Goal: Task Accomplishment & Management: Manage account settings

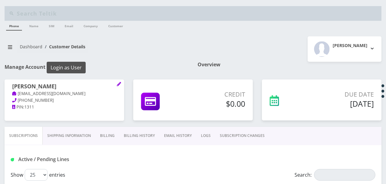
click at [69, 64] on button "Login as User" at bounding box center [66, 68] width 39 height 12
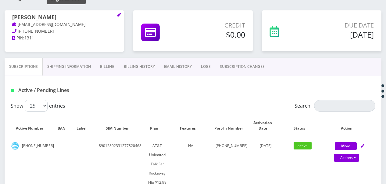
scroll to position [61, 0]
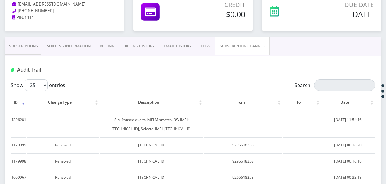
scroll to position [122, 0]
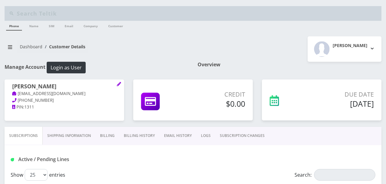
scroll to position [122, 0]
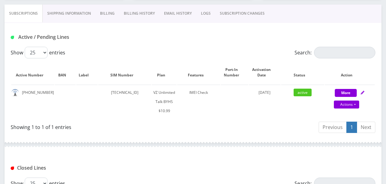
click at [257, 18] on link "SUBSCRIPTION CHANGES" at bounding box center [242, 14] width 54 height 18
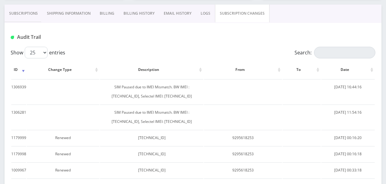
click at [27, 11] on link "Subscriptions" at bounding box center [24, 14] width 38 height 18
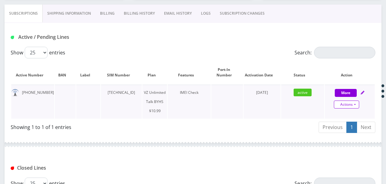
click at [356, 107] on link "Actions" at bounding box center [346, 104] width 25 height 8
select select "467"
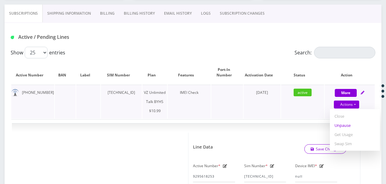
click at [349, 126] on link "Unpause" at bounding box center [355, 124] width 50 height 9
select select "467"
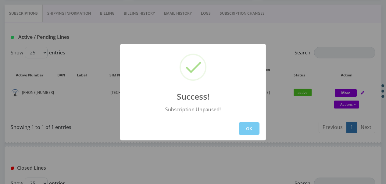
click at [251, 125] on button "OK" at bounding box center [249, 128] width 21 height 13
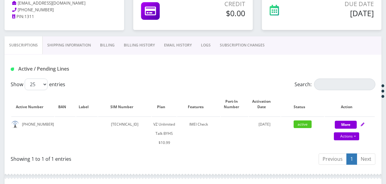
scroll to position [61, 0]
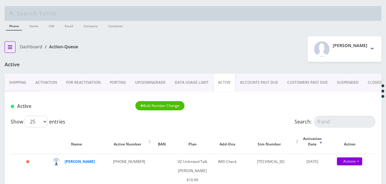
click at [14, 45] on button "breadcrumb" at bounding box center [10, 47] width 11 height 12
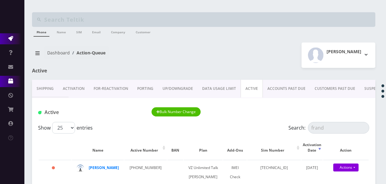
click at [10, 84] on link "Products" at bounding box center [12, 81] width 24 height 11
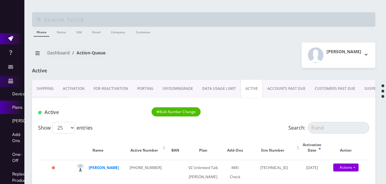
click at [20, 109] on link "Plans" at bounding box center [12, 106] width 24 height 13
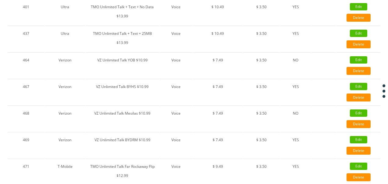
scroll to position [366, 0]
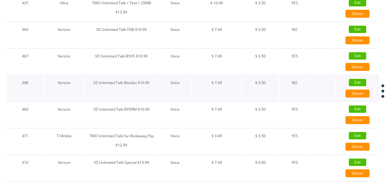
click at [356, 81] on link "Edit" at bounding box center [357, 82] width 17 height 7
type input "VZ Unlimited Talk Mesilas $10.99"
select select "1"
select select "6"
select select "0"
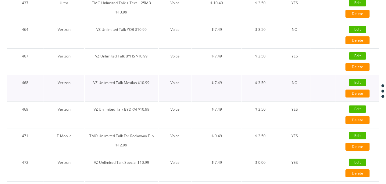
checkbox input "false"
checkbox input "true"
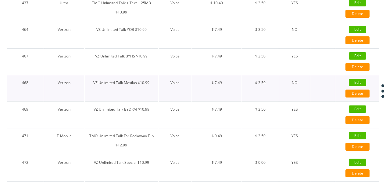
checkbox input "false"
checkbox input "true"
type input "9905"
type input "3.5"
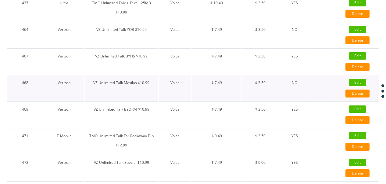
select select "0"
checkbox input "true"
checkbox input "false"
type input "7.49"
type input "3.5"
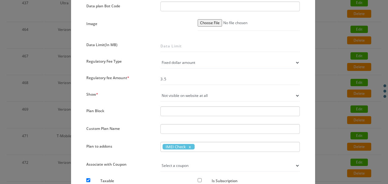
scroll to position [396, 0]
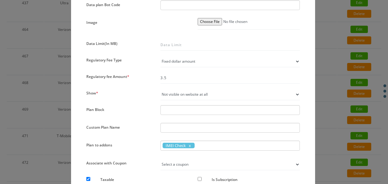
click at [198, 94] on select "Not visible on website at all Visible on website & orderable Visible on website…" at bounding box center [229, 94] width 139 height 12
select select "1"
click at [160, 88] on select "Not visible on website at all Visible on website & orderable Visible on website…" at bounding box center [229, 94] width 139 height 12
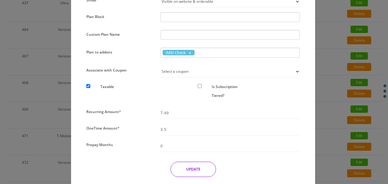
scroll to position [509, 0]
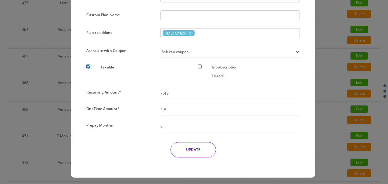
click at [201, 145] on button "UPDATE" at bounding box center [192, 149] width 45 height 15
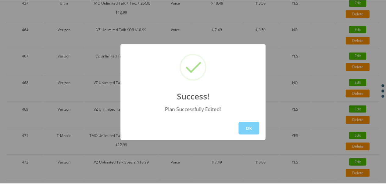
scroll to position [49, 0]
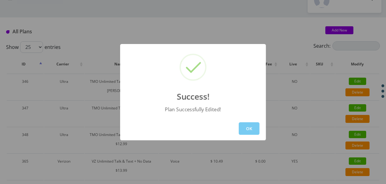
click at [255, 128] on button "OK" at bounding box center [249, 128] width 21 height 13
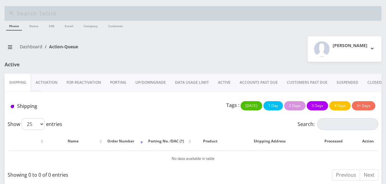
click at [4, 47] on div "Dashboard Action-Queue" at bounding box center [96, 48] width 193 height 17
click at [7, 48] on button "breadcrumb" at bounding box center [10, 47] width 11 height 12
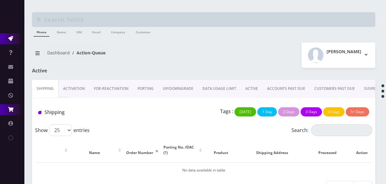
click at [16, 107] on link "Order / Cart / Billing" at bounding box center [12, 109] width 24 height 11
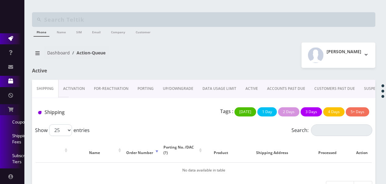
click at [10, 77] on link "Products" at bounding box center [12, 81] width 24 height 11
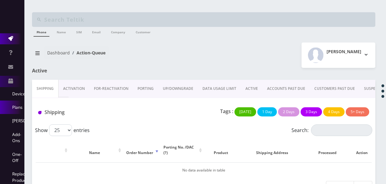
click at [20, 103] on link "Plans" at bounding box center [12, 106] width 24 height 13
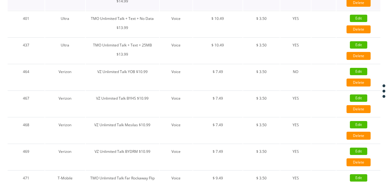
scroll to position [335, 0]
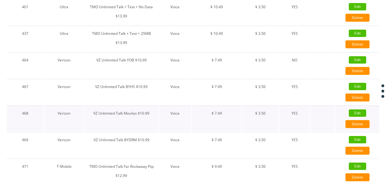
click at [354, 112] on link "Edit" at bounding box center [357, 112] width 17 height 7
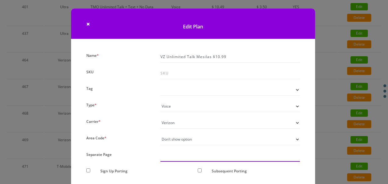
click at [182, 157] on input "text" at bounding box center [229, 156] width 139 height 12
type input "test"
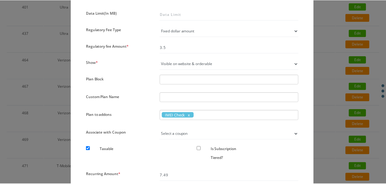
scroll to position [509, 0]
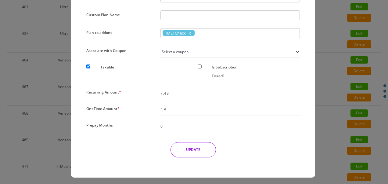
click at [193, 151] on button "UPDATE" at bounding box center [192, 149] width 45 height 15
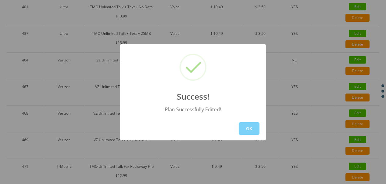
click at [262, 129] on div "OK" at bounding box center [193, 127] width 146 height 23
click at [253, 127] on button "OK" at bounding box center [249, 128] width 21 height 13
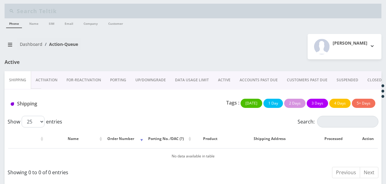
scroll to position [5, 0]
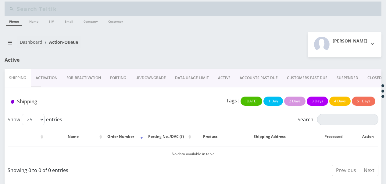
click at [231, 76] on link "ACTIVE" at bounding box center [224, 78] width 22 height 18
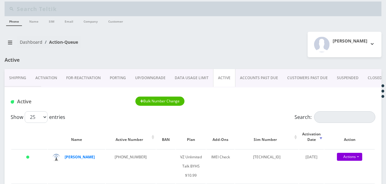
click at [262, 80] on link "ACCOUNTS PAST DUE" at bounding box center [258, 78] width 47 height 18
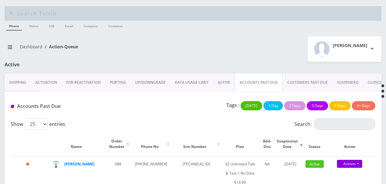
click at [220, 79] on link "ACTIVE" at bounding box center [224, 82] width 22 height 18
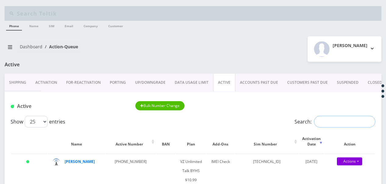
click at [333, 117] on input "Search:" at bounding box center [344, 122] width 61 height 12
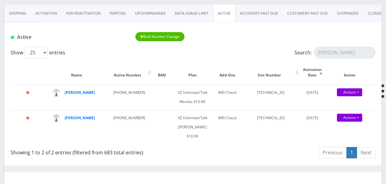
scroll to position [61, 0]
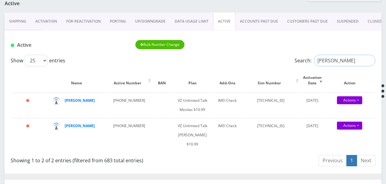
drag, startPoint x: 334, startPoint y: 59, endPoint x: 298, endPoint y: 63, distance: 35.9
click at [299, 61] on label "Search: seide" at bounding box center [335, 61] width 81 height 12
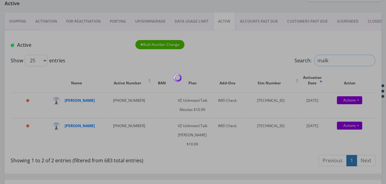
type input "malka"
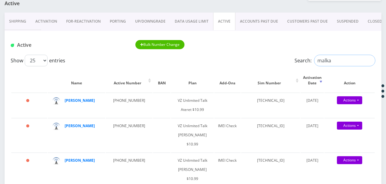
click at [367, 60] on input "malka" at bounding box center [344, 61] width 61 height 12
click at [368, 60] on input "malka" at bounding box center [344, 61] width 61 height 12
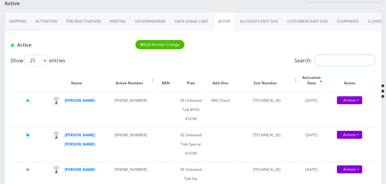
click at [337, 60] on input "Search:" at bounding box center [344, 61] width 61 height 12
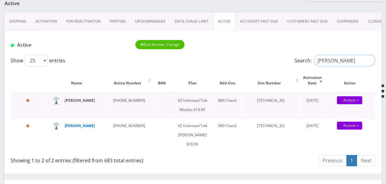
type input "seid"
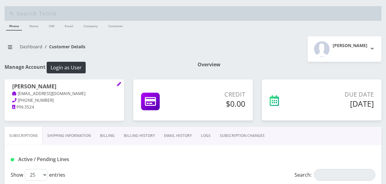
click at [234, 135] on link "SUBSCRIPTION CHANGES" at bounding box center [242, 136] width 54 height 18
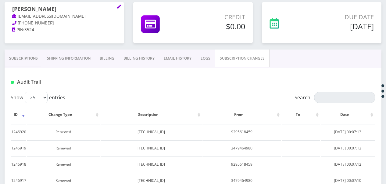
scroll to position [17, 0]
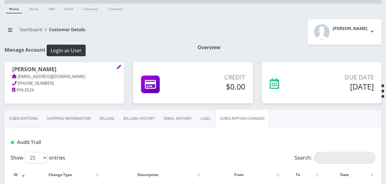
click at [33, 124] on link "Subscriptions" at bounding box center [24, 118] width 38 height 18
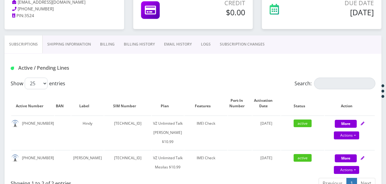
scroll to position [17, 0]
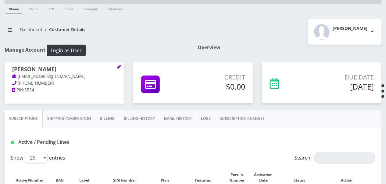
click at [7, 21] on div "Dashboard Customer Details Tzvi Lieberman Logout" at bounding box center [193, 31] width 386 height 25
click at [13, 27] on button "breadcrumb" at bounding box center [10, 30] width 11 height 12
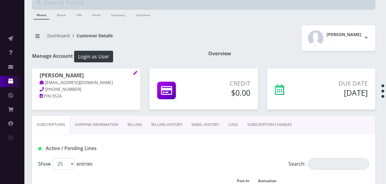
click at [15, 81] on link "Products" at bounding box center [12, 81] width 24 height 11
click at [16, 31] on ul "Action Queues Support Email Template Email Template Canned Response Port Error …" at bounding box center [12, 138] width 24 height 225
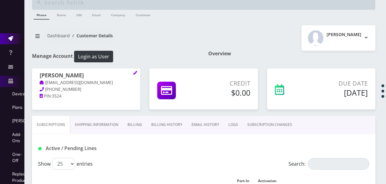
click at [16, 37] on link "Action Queues" at bounding box center [12, 38] width 24 height 11
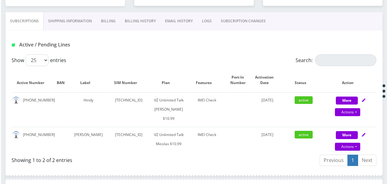
scroll to position [152, 0]
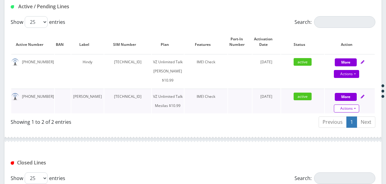
click at [356, 112] on link "Actions" at bounding box center [346, 108] width 25 height 8
select select "468"
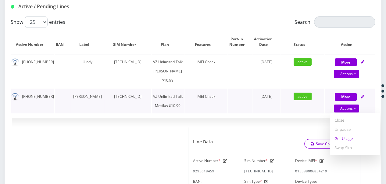
click at [350, 143] on link "Get Usage" at bounding box center [355, 138] width 50 height 9
select select "468"
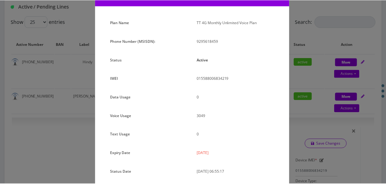
scroll to position [61, 0]
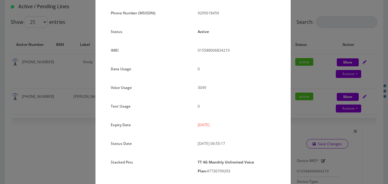
click at [337, 114] on div "× Subscription Info Plan Name TT 4G Monthly Unlimited Voice Plan Phone Number (…" at bounding box center [194, 92] width 388 height 184
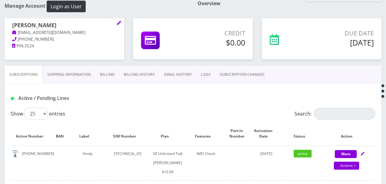
click at [230, 69] on link "SUBSCRIPTION CHANGES" at bounding box center [242, 75] width 54 height 18
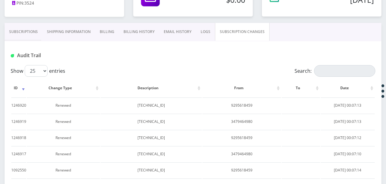
scroll to position [91, 0]
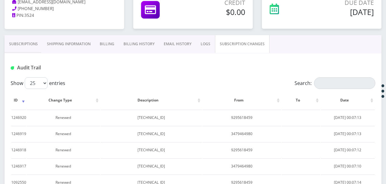
click at [34, 46] on link "Subscriptions" at bounding box center [24, 44] width 38 height 18
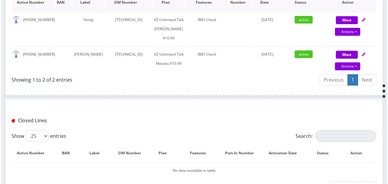
scroll to position [152, 0]
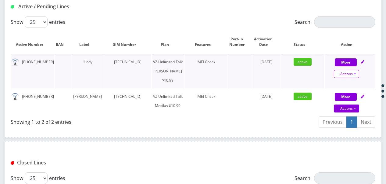
click at [355, 74] on link "Actions" at bounding box center [346, 74] width 25 height 8
select select "366"
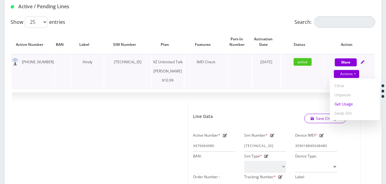
click at [342, 103] on link "Get Usage" at bounding box center [355, 103] width 50 height 9
select select "366"
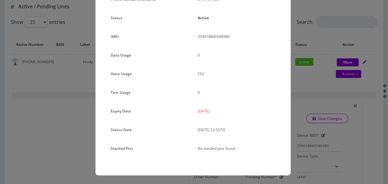
scroll to position [44, 0]
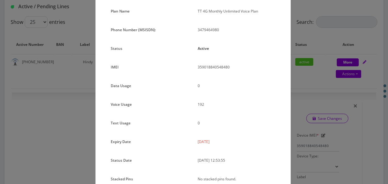
click at [298, 100] on div "× Subscription Info Plan Name TT 4G Monthly Unlimited Voice Plan Phone Number (…" at bounding box center [194, 92] width 388 height 184
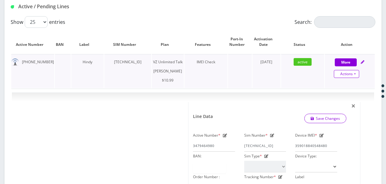
click at [355, 76] on link "Actions" at bounding box center [346, 74] width 25 height 8
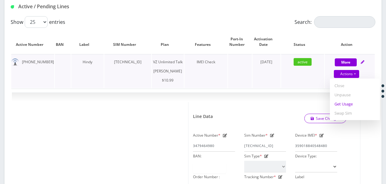
click at [348, 103] on link "Get Usage" at bounding box center [355, 103] width 50 height 9
select select "366"
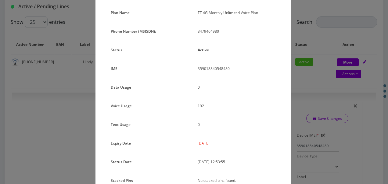
scroll to position [30, 0]
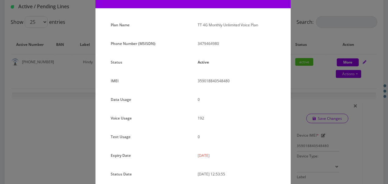
click at [307, 109] on div "× Subscription Info Plan Name TT 4G Monthly Unlimited Voice Plan Phone Number (…" at bounding box center [194, 92] width 388 height 184
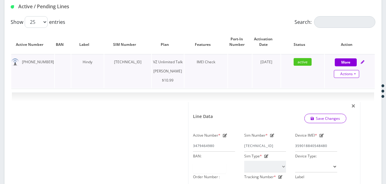
click at [357, 74] on link "Actions" at bounding box center [346, 74] width 25 height 8
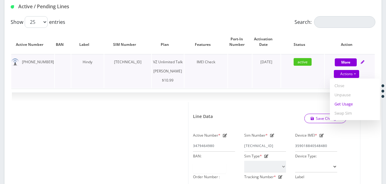
click at [351, 99] on link "Get Usage" at bounding box center [355, 103] width 50 height 9
select select "366"
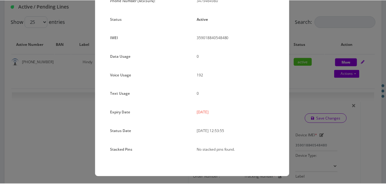
scroll to position [75, 0]
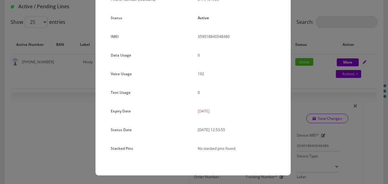
click at [325, 118] on div "× Subscription Info Plan Name TT 4G Monthly Unlimited Voice Plan Phone Number (…" at bounding box center [194, 92] width 388 height 184
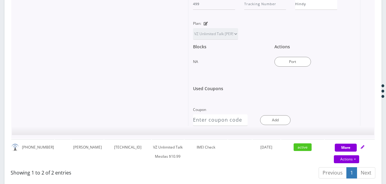
scroll to position [427, 0]
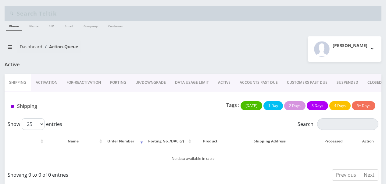
click at [224, 79] on link "ACTIVE" at bounding box center [224, 82] width 22 height 18
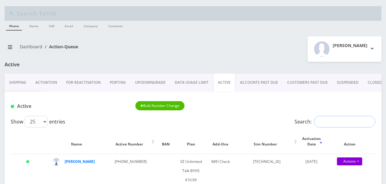
click at [328, 119] on input "Search:" at bounding box center [344, 122] width 61 height 12
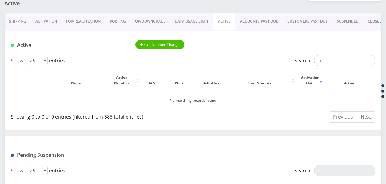
type input "c"
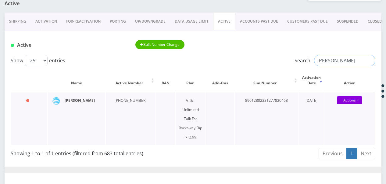
type input "[PERSON_NAME]"
click at [363, 19] on link "CLOSED" at bounding box center [374, 22] width 23 height 18
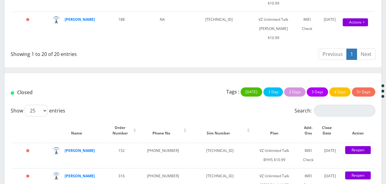
scroll to position [915, 0]
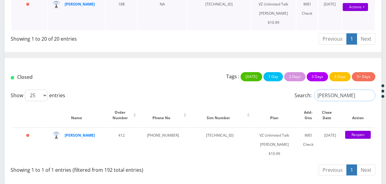
type input "[PERSON_NAME]"
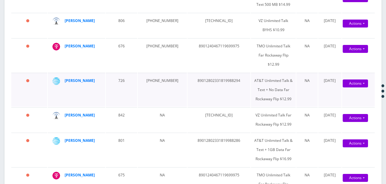
scroll to position [0, 0]
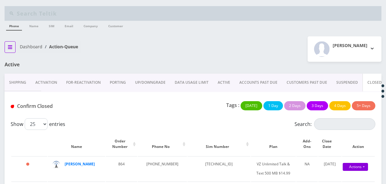
click at [11, 45] on icon "breadcrumb" at bounding box center [10, 47] width 4 height 5
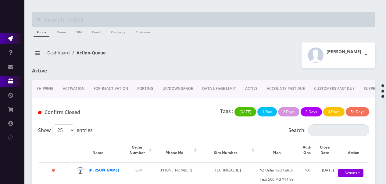
click at [10, 82] on icon at bounding box center [10, 80] width 5 height 5
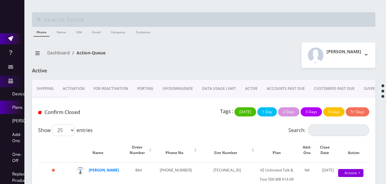
click at [19, 111] on link "Plans" at bounding box center [12, 106] width 24 height 13
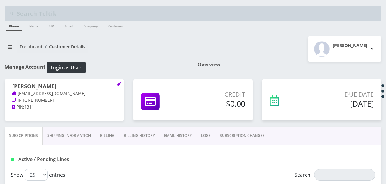
scroll to position [91, 0]
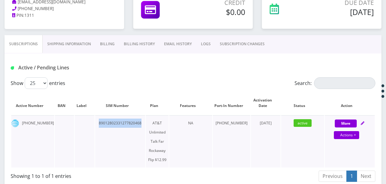
drag, startPoint x: 102, startPoint y: 125, endPoint x: 145, endPoint y: 121, distance: 43.2
click at [145, 121] on td "89012802331277820468" at bounding box center [120, 141] width 50 height 52
drag, startPoint x: 145, startPoint y: 121, endPoint x: 121, endPoint y: 123, distance: 24.5
drag, startPoint x: 121, startPoint y: 123, endPoint x: 189, endPoint y: 145, distance: 71.6
click at [189, 145] on td "NA" at bounding box center [190, 141] width 43 height 52
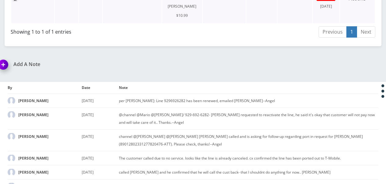
scroll to position [335, 0]
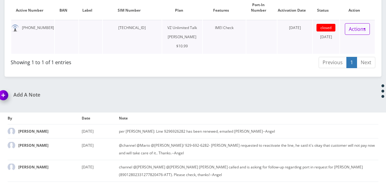
click at [366, 23] on link "Actions" at bounding box center [357, 29] width 25 height 12
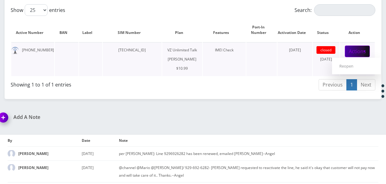
scroll to position [305, 0]
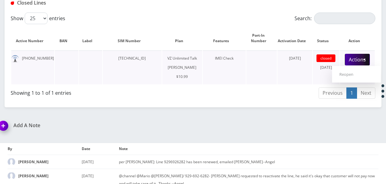
click at [44, 50] on td "[PHONE_NUMBER]" at bounding box center [32, 67] width 43 height 34
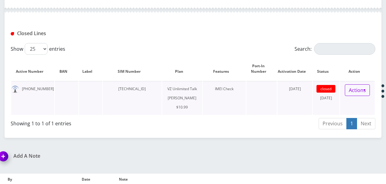
click at [358, 84] on link "Actions" at bounding box center [357, 90] width 25 height 12
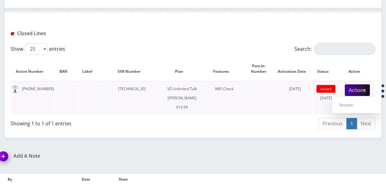
click at [270, 95] on td at bounding box center [261, 98] width 30 height 34
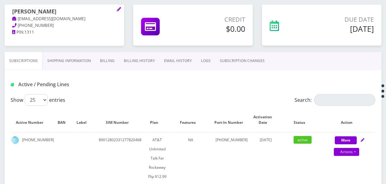
scroll to position [122, 0]
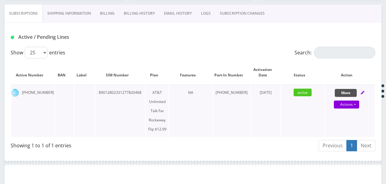
click at [348, 95] on button "More" at bounding box center [346, 93] width 22 height 8
select select "481"
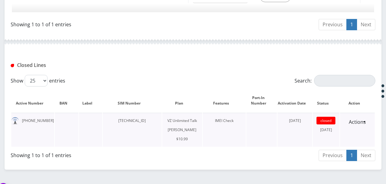
scroll to position [579, 0]
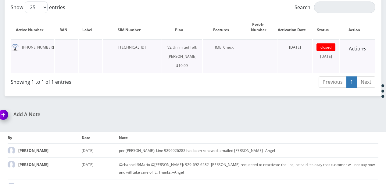
click at [41, 40] on td "[PHONE_NUMBER]" at bounding box center [32, 56] width 43 height 34
click at [40, 39] on td "[PHONE_NUMBER]" at bounding box center [32, 56] width 43 height 34
click at [38, 39] on td "[PHONE_NUMBER]" at bounding box center [32, 56] width 43 height 34
click at [19, 44] on img at bounding box center [15, 48] width 8 height 8
drag, startPoint x: 34, startPoint y: 36, endPoint x: 42, endPoint y: 37, distance: 8.0
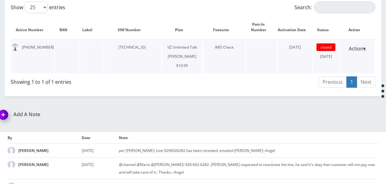
click at [34, 39] on td "[PHONE_NUMBER]" at bounding box center [32, 56] width 43 height 34
click at [62, 76] on div "Showing 1 to 1 of 1 entries" at bounding box center [100, 81] width 178 height 10
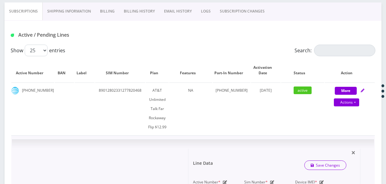
scroll to position [122, 0]
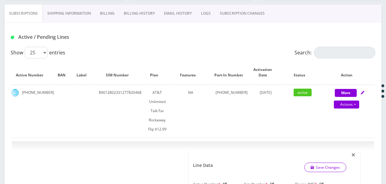
click at [224, 6] on link "SUBSCRIPTION CHANGES" at bounding box center [242, 14] width 54 height 18
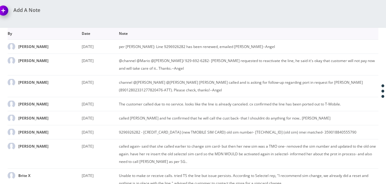
scroll to position [479, 0]
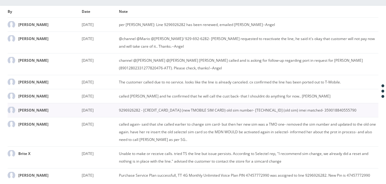
drag, startPoint x: 341, startPoint y: 108, endPoint x: 375, endPoint y: 109, distance: 34.2
click at [375, 109] on td "9296926282 - [CREDIT_CARD_DATA] (new TMOBILE SIM CARD) old sim number- [TECHNIC…" at bounding box center [249, 110] width 260 height 14
drag, startPoint x: 375, startPoint y: 109, endPoint x: 359, endPoint y: 106, distance: 16.8
drag, startPoint x: 359, startPoint y: 106, endPoint x: 345, endPoint y: 120, distance: 20.1
click at [345, 120] on td "called again- said that she called earlier to change sim card- but then her new…" at bounding box center [249, 131] width 260 height 29
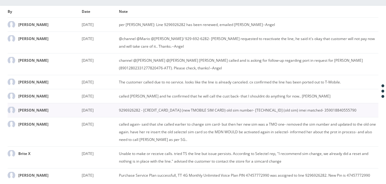
drag, startPoint x: 341, startPoint y: 106, endPoint x: 371, endPoint y: 107, distance: 30.8
click at [371, 107] on td "9296926282 - [CREDIT_CARD_DATA] (new TMOBILE SIM CARD) old sim number- [TECHNIC…" at bounding box center [249, 110] width 260 height 14
copy td "359018840555790"
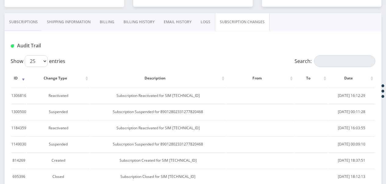
scroll to position [52, 0]
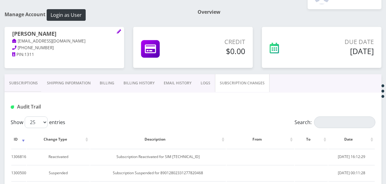
click at [14, 88] on link "Subscriptions" at bounding box center [24, 83] width 38 height 18
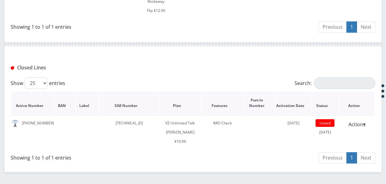
scroll to position [235, 0]
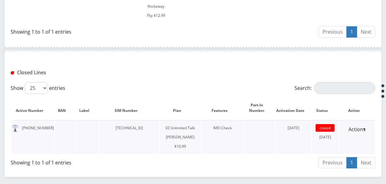
click at [328, 129] on span "closed" at bounding box center [325, 128] width 19 height 8
click at [315, 138] on td "closed April 27, 2025" at bounding box center [325, 137] width 27 height 34
click at [38, 126] on td "[PHONE_NUMBER]" at bounding box center [32, 137] width 43 height 34
click at [19, 128] on img at bounding box center [15, 128] width 8 height 8
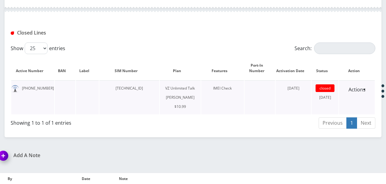
scroll to position [296, 0]
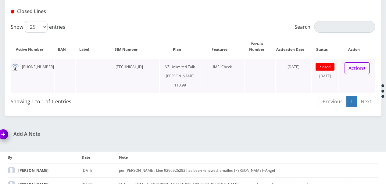
click at [355, 65] on link "Actions" at bounding box center [357, 68] width 25 height 12
click at [318, 64] on span "closed" at bounding box center [325, 67] width 19 height 8
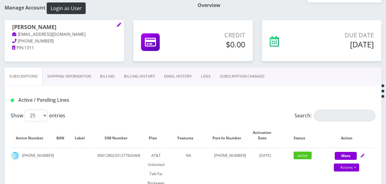
scroll to position [61, 0]
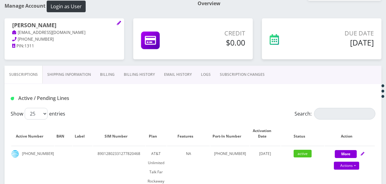
click at [111, 70] on link "Billing" at bounding box center [107, 75] width 24 height 18
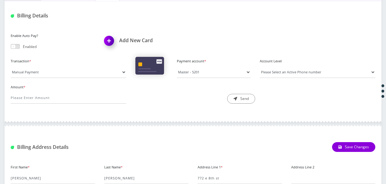
scroll to position [61, 0]
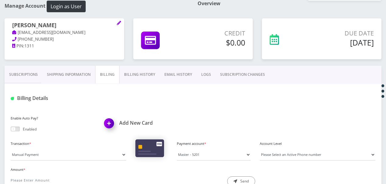
click at [149, 68] on link "Billing History" at bounding box center [140, 75] width 40 height 18
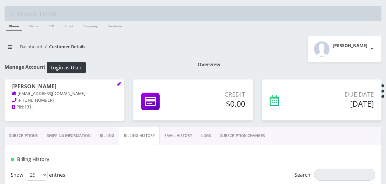
click at [27, 133] on link "Subscriptions" at bounding box center [24, 136] width 38 height 18
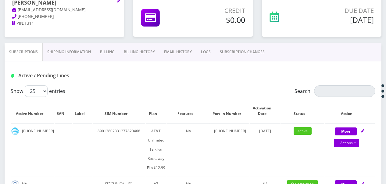
scroll to position [91, 0]
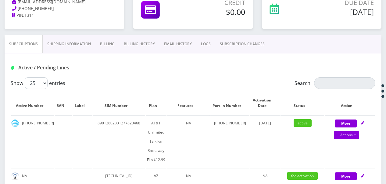
drag, startPoint x: 92, startPoint y: 48, endPoint x: 97, endPoint y: 46, distance: 5.0
click at [92, 48] on link "Shipping Information" at bounding box center [69, 44] width 53 height 18
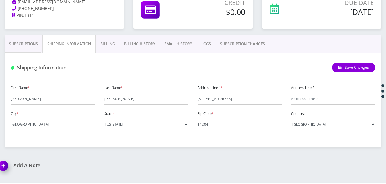
click at [101, 45] on link "Billing" at bounding box center [108, 44] width 24 height 18
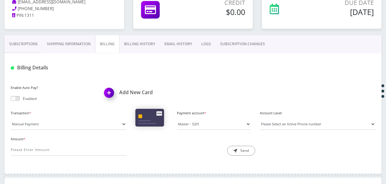
click at [67, 41] on link "Shipping Information" at bounding box center [68, 44] width 53 height 18
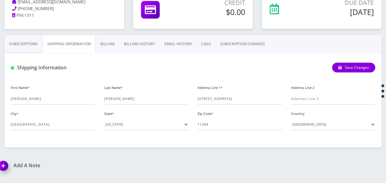
click at [131, 41] on link "Billing History" at bounding box center [140, 44] width 40 height 18
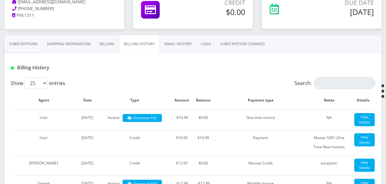
click at [106, 45] on link "Billing" at bounding box center [107, 44] width 24 height 18
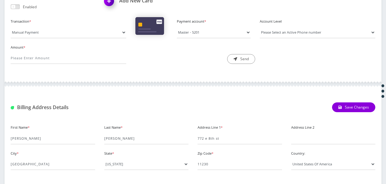
scroll to position [274, 0]
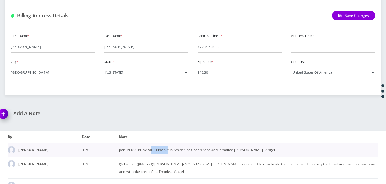
drag, startPoint x: 144, startPoint y: 149, endPoint x: 166, endPoint y: 149, distance: 21.7
click at [166, 149] on td "per [PERSON_NAME]: Line 9296926282 has been renewed, emailed [PERSON_NAME]--Ang…" at bounding box center [249, 149] width 260 height 14
click at [163, 151] on td "per [PERSON_NAME]: Line 9296926282 has been renewed, emailed [PERSON_NAME]--Ang…" at bounding box center [249, 149] width 260 height 14
click at [158, 153] on td "per [PERSON_NAME]: Line 9296926282 has been renewed, emailed [PERSON_NAME]--Ang…" at bounding box center [249, 149] width 260 height 14
click at [145, 149] on td "per [PERSON_NAME]: Line 9296926282 has been renewed, emailed [PERSON_NAME]--Ang…" at bounding box center [249, 149] width 260 height 14
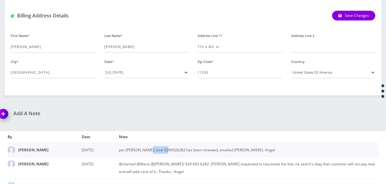
drag, startPoint x: 145, startPoint y: 149, endPoint x: 165, endPoint y: 148, distance: 19.8
click at [165, 148] on td "per [PERSON_NAME]: Line 9296926282 has been renewed, emailed [PERSON_NAME]--Ang…" at bounding box center [249, 149] width 260 height 14
drag, startPoint x: 165, startPoint y: 148, endPoint x: 161, endPoint y: 149, distance: 4.7
copy td "9296926282"
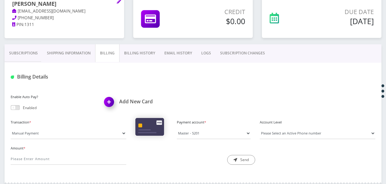
scroll to position [30, 0]
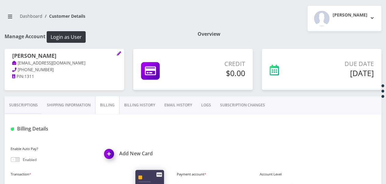
click at [14, 99] on link "Subscriptions" at bounding box center [24, 105] width 38 height 18
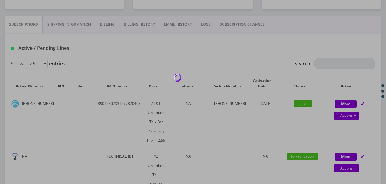
scroll to position [122, 0]
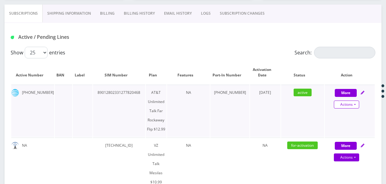
click at [357, 107] on link "Actions" at bounding box center [346, 104] width 25 height 8
select select "481"
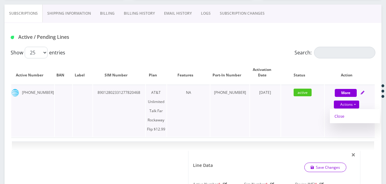
click at [351, 115] on link "Close" at bounding box center [355, 115] width 50 height 9
type input "08/19/2025"
select select "481"
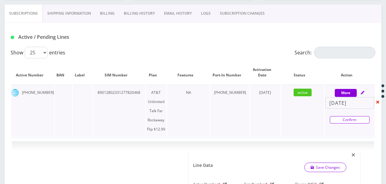
click at [349, 121] on link "Confirm" at bounding box center [350, 119] width 40 height 7
select select "481"
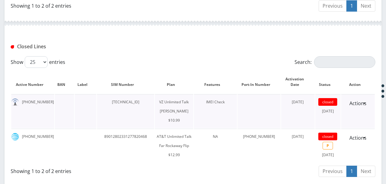
scroll to position [457, 0]
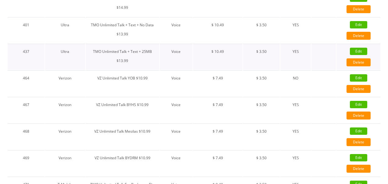
scroll to position [335, 0]
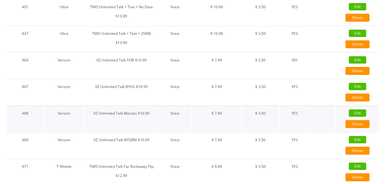
click at [352, 110] on link "Edit" at bounding box center [357, 112] width 17 height 7
type input "VZ Unlimited Talk Mesilas $10.99"
select select "1"
select select "6"
select select "0"
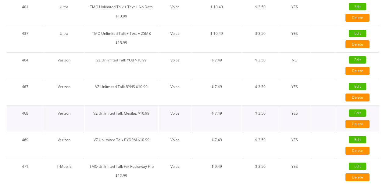
type input "test"
checkbox input "false"
checkbox input "true"
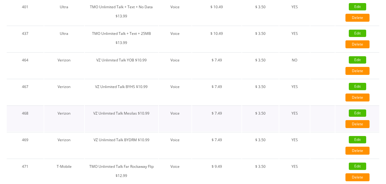
checkbox input "true"
checkbox input "false"
checkbox input "true"
type input "9905"
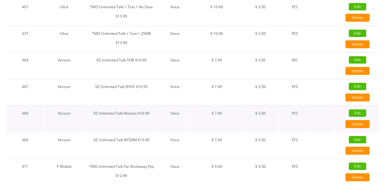
type input "3.5"
checkbox input "true"
checkbox input "false"
type input "7.49"
type input "3.5"
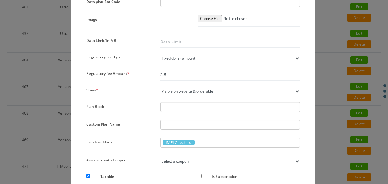
scroll to position [457, 0]
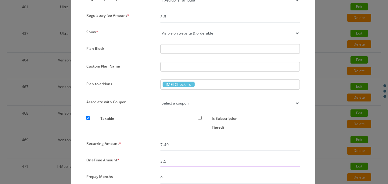
drag, startPoint x: 177, startPoint y: 160, endPoint x: 111, endPoint y: 153, distance: 66.2
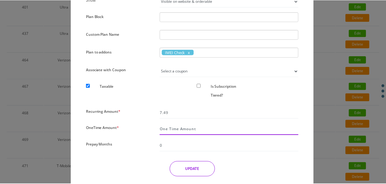
scroll to position [509, 0]
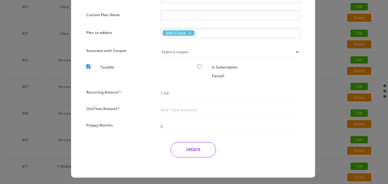
click at [175, 144] on button "UPDATE" at bounding box center [192, 149] width 45 height 15
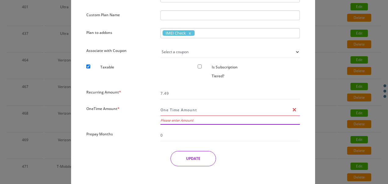
click at [186, 112] on input "OneTime Amount *" at bounding box center [229, 110] width 139 height 12
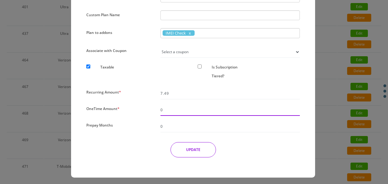
type input "0"
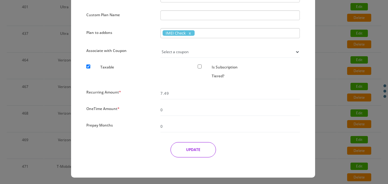
click at [183, 153] on button "UPDATE" at bounding box center [192, 149] width 45 height 15
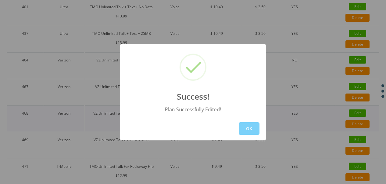
drag, startPoint x: 245, startPoint y: 126, endPoint x: 245, endPoint y: 121, distance: 5.6
click at [245, 123] on button "OK" at bounding box center [249, 128] width 21 height 13
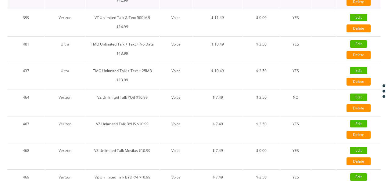
scroll to position [335, 0]
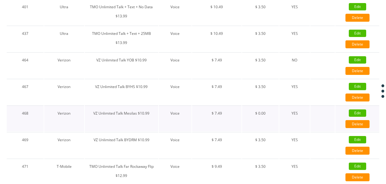
click at [357, 113] on link "Edit" at bounding box center [357, 112] width 17 height 7
checkbox input "false"
checkbox input "true"
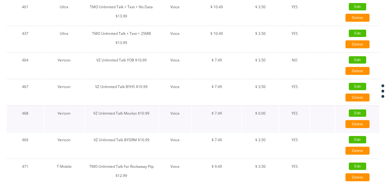
checkbox input "true"
checkbox input "false"
checkbox input "true"
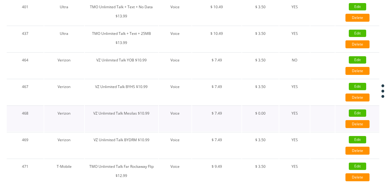
checkbox input "false"
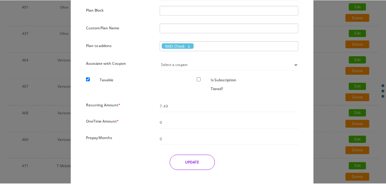
scroll to position [509, 0]
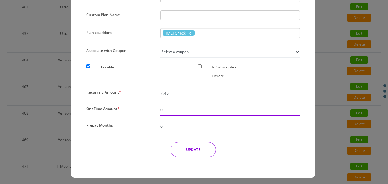
drag, startPoint x: 179, startPoint y: 110, endPoint x: 62, endPoint y: 72, distance: 123.3
type input "3.50"
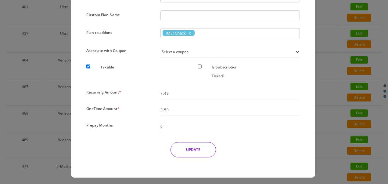
click at [199, 145] on button "UPDATE" at bounding box center [192, 149] width 45 height 15
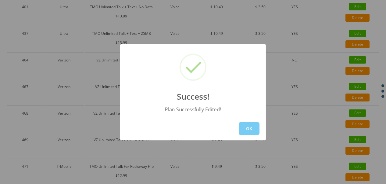
click at [257, 122] on button "OK" at bounding box center [249, 128] width 21 height 13
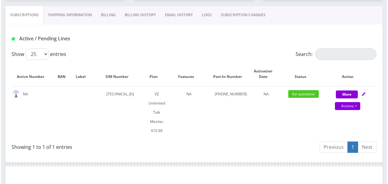
scroll to position [122, 0]
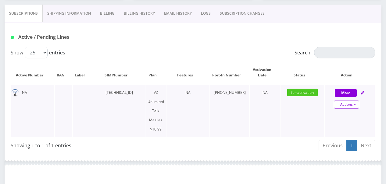
click at [353, 104] on link "Actions" at bounding box center [346, 104] width 25 height 8
select select "468"
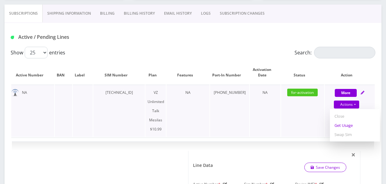
click at [348, 124] on link "Get Usage" at bounding box center [355, 124] width 50 height 9
select select "468"
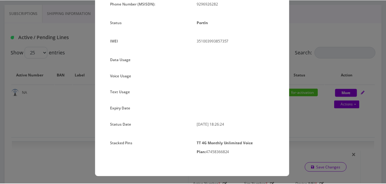
scroll to position [71, 0]
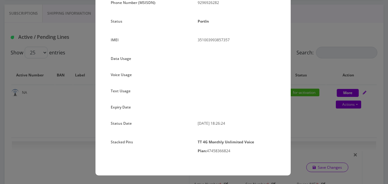
click at [348, 124] on div "× Subscription Info Plan Name TT 4G Monthly Unlimited Voice Plan Phone Number (…" at bounding box center [194, 92] width 388 height 184
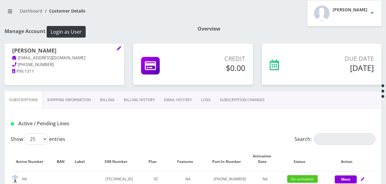
scroll to position [30, 0]
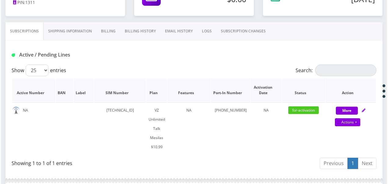
scroll to position [122, 0]
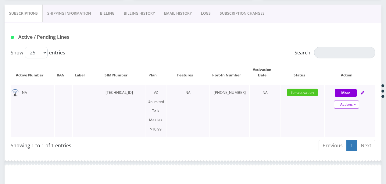
click at [358, 102] on link "Actions" at bounding box center [346, 104] width 25 height 8
select select "468"
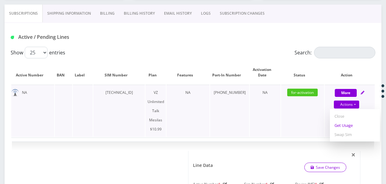
click at [350, 123] on link "Get Usage" at bounding box center [355, 124] width 50 height 9
select select "468"
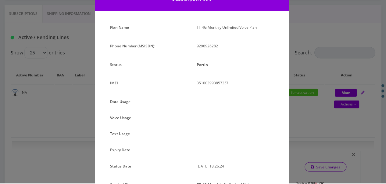
scroll to position [0, 0]
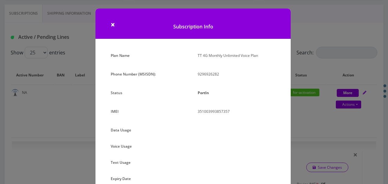
click at [350, 121] on div "× Subscription Info Plan Name TT 4G Monthly Unlimited Voice Plan Phone Number (…" at bounding box center [194, 92] width 388 height 184
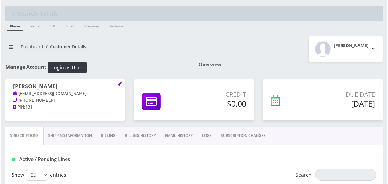
scroll to position [122, 0]
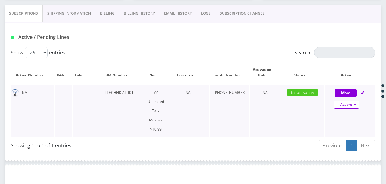
click at [352, 104] on link "Actions" at bounding box center [346, 104] width 25 height 8
select select "468"
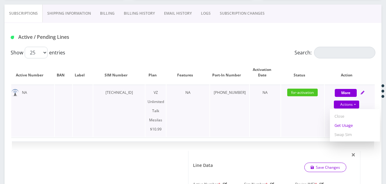
click at [347, 123] on link "Get Usage" at bounding box center [355, 124] width 50 height 9
select select "468"
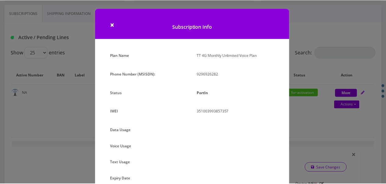
scroll to position [71, 0]
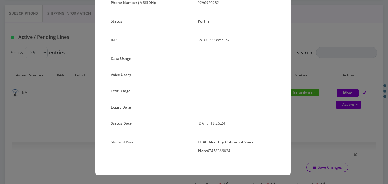
click at [298, 119] on div "× Subscription Info Plan Name TT 4G Monthly Unlimited Voice Plan Phone Number (…" at bounding box center [194, 92] width 388 height 184
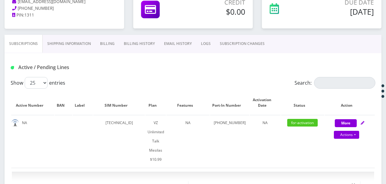
scroll to position [91, 0]
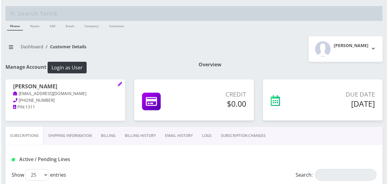
scroll to position [91, 0]
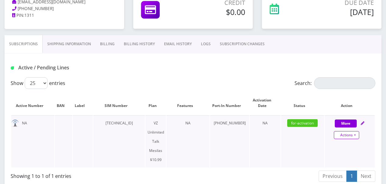
click at [357, 133] on link "Actions" at bounding box center [346, 135] width 25 height 8
select select "468"
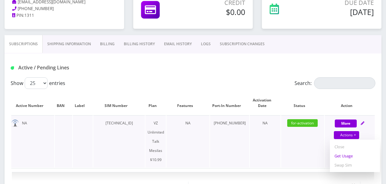
click at [348, 153] on link "Get Usage" at bounding box center [355, 155] width 50 height 9
select select "468"
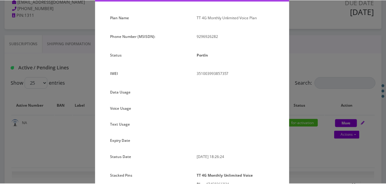
scroll to position [10, 0]
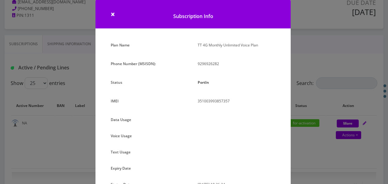
click at [303, 79] on div "× Subscription Info Plan Name TT 4G Monthly Unlimited Voice Plan Phone Number (…" at bounding box center [194, 92] width 388 height 184
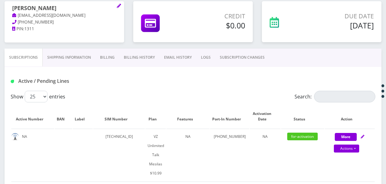
scroll to position [61, 0]
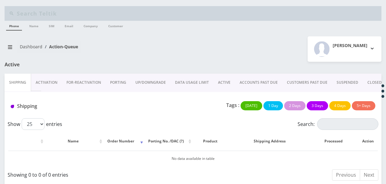
click at [123, 82] on link "PORTING" at bounding box center [118, 82] width 25 height 18
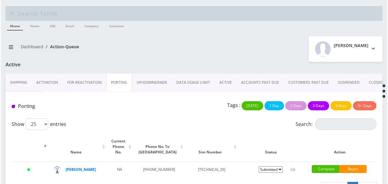
scroll to position [19, 0]
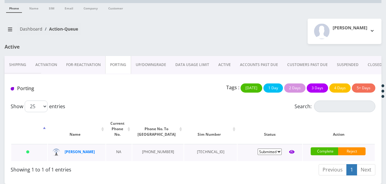
click at [289, 150] on icon at bounding box center [291, 152] width 5 height 4
type input "[PERSON_NAME]"
type input "772 e 8th st"
type input "[GEOGRAPHIC_DATA]"
select select "NY"
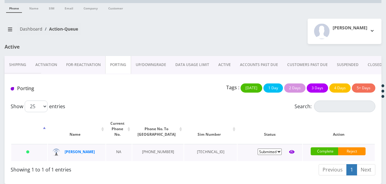
type input "11230"
type input "[TECHNICAL_ID]"
type input "9296926282"
type input "ATT"
type input "512221495895"
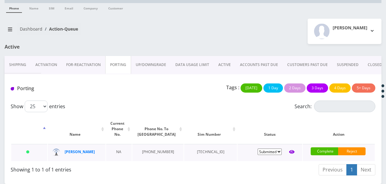
type input "0000"
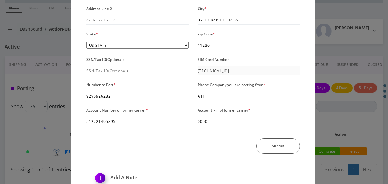
scroll to position [91, 0]
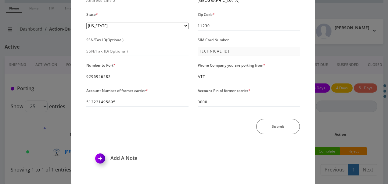
drag, startPoint x: 250, startPoint y: 49, endPoint x: 205, endPoint y: 43, distance: 45.5
click at [205, 43] on label "SIM Card Number" at bounding box center [213, 39] width 31 height 9
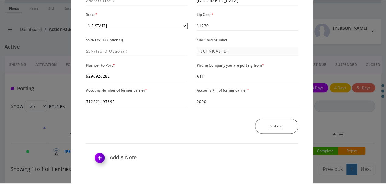
scroll to position [0, 0]
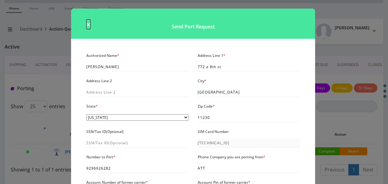
click at [89, 25] on span "×" at bounding box center [88, 24] width 4 height 10
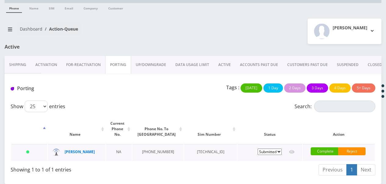
click at [281, 148] on select "Pending Submitted Error Cancelled" at bounding box center [270, 151] width 24 height 6
select select "1"
click at [258, 148] on select "Pending Submitted Error Cancelled" at bounding box center [270, 151] width 24 height 6
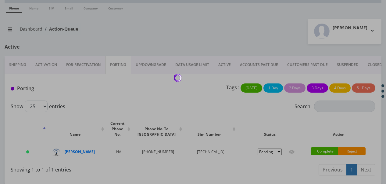
scroll to position [8, 0]
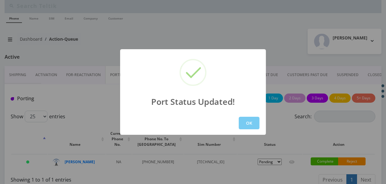
click at [254, 124] on button "OK" at bounding box center [249, 122] width 21 height 13
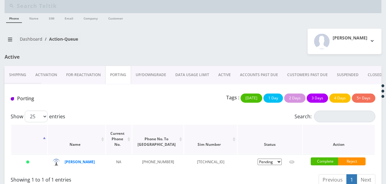
scroll to position [19, 0]
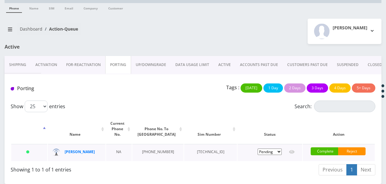
click at [280, 144] on td "Pending Submitted Error Cancelled" at bounding box center [270, 152] width 65 height 17
click at [280, 148] on select "Pending Submitted Error Cancelled" at bounding box center [270, 151] width 24 height 6
click at [289, 136] on table "Name Current Phone No. Phone No. To Port Sim Number Status Action [DATE] [PERSO…" at bounding box center [193, 138] width 365 height 48
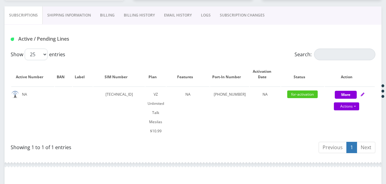
scroll to position [122, 0]
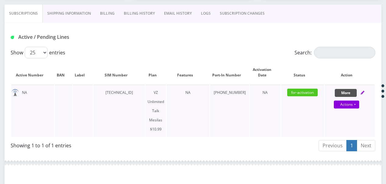
click at [341, 91] on button "More" at bounding box center [346, 93] width 22 height 8
select select "468"
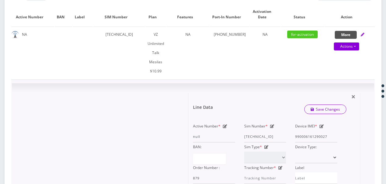
scroll to position [213, 0]
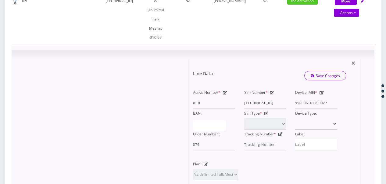
click at [273, 91] on icon at bounding box center [272, 93] width 4 height 4
click at [269, 97] on input "[TECHNICAL_ID]" at bounding box center [265, 103] width 42 height 12
drag, startPoint x: 270, startPoint y: 85, endPoint x: 321, endPoint y: 91, distance: 52.2
click at [321, 91] on div "Active Number * null Sim Number * [TECHNICAL_ID] Device IMEI * [TECHNICAL_ID] B…" at bounding box center [264, 119] width 153 height 62
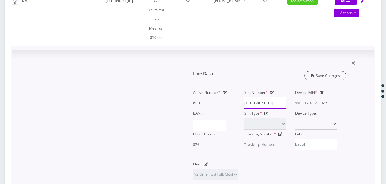
type input "[TECHNICAL_ID]"
click at [316, 71] on link "Save Changes" at bounding box center [325, 75] width 42 height 9
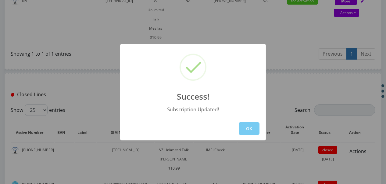
click at [251, 129] on button "OK" at bounding box center [249, 128] width 21 height 13
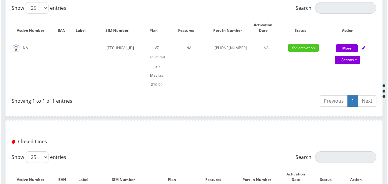
scroll to position [152, 0]
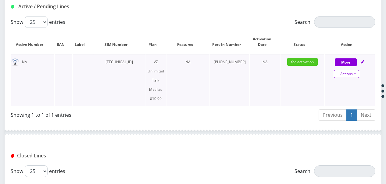
click at [358, 72] on link "Actions" at bounding box center [346, 74] width 25 height 8
select select "468"
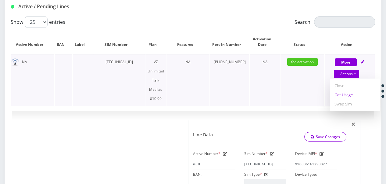
click at [352, 93] on link "Get Usage" at bounding box center [355, 94] width 50 height 9
select select "468"
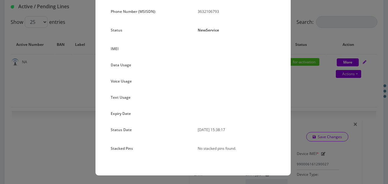
scroll to position [2, 0]
